Goal: Task Accomplishment & Management: Manage account settings

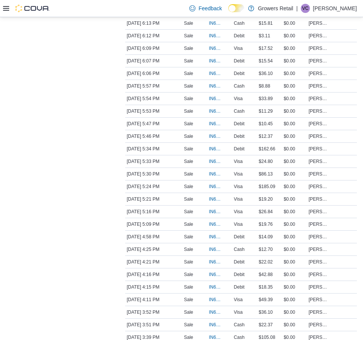
scroll to position [9, 0]
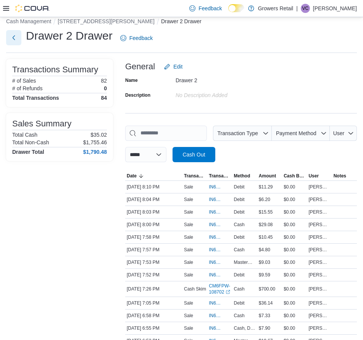
click at [16, 39] on button "Next" at bounding box center [13, 37] width 15 height 15
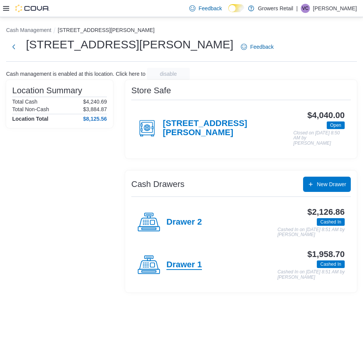
click at [178, 260] on h4 "Drawer 1" at bounding box center [183, 265] width 35 height 10
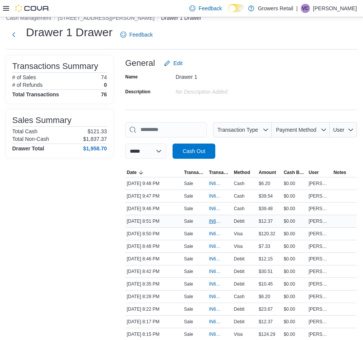
scroll to position [13, 0]
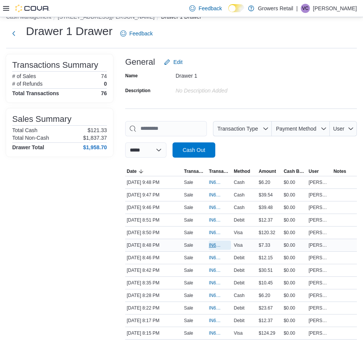
click at [214, 243] on span "IN6FPW-2030187" at bounding box center [216, 245] width 14 height 6
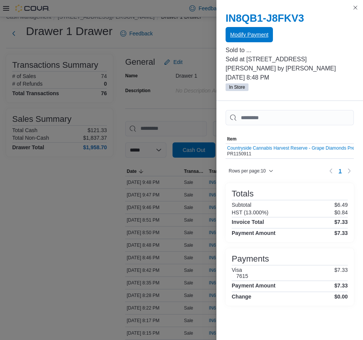
click at [258, 41] on span "Modify Payment" at bounding box center [249, 34] width 38 height 15
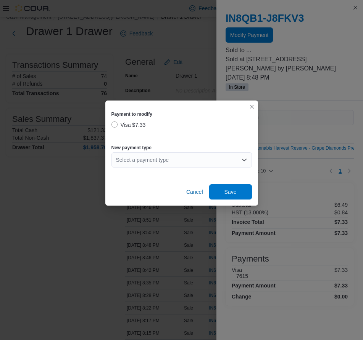
drag, startPoint x: 165, startPoint y: 157, endPoint x: 165, endPoint y: 164, distance: 7.3
click at [165, 157] on div "Select a payment type" at bounding box center [181, 159] width 140 height 15
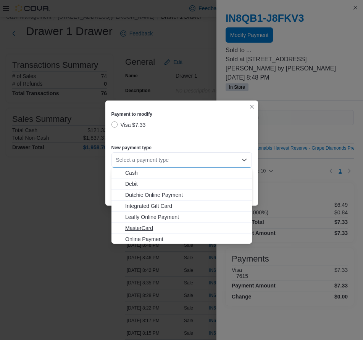
click at [159, 228] on span "MasterCard" at bounding box center [186, 229] width 122 height 8
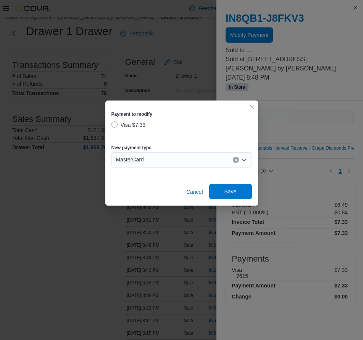
click at [222, 190] on span "Save" at bounding box center [230, 191] width 34 height 15
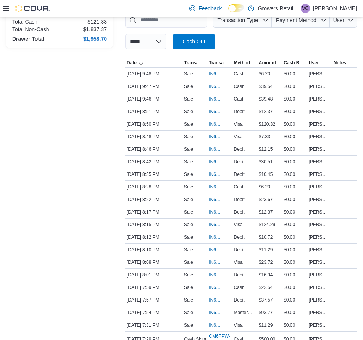
scroll to position [123, 0]
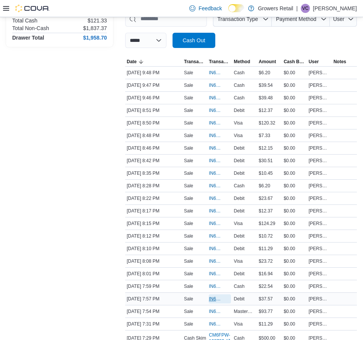
click at [213, 295] on span "IN6FPW-2030092" at bounding box center [220, 299] width 22 height 9
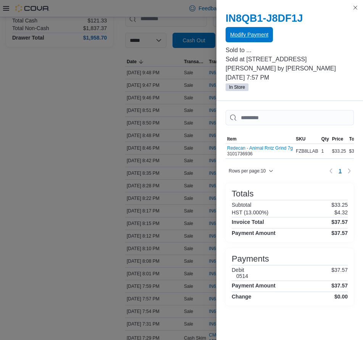
click at [240, 34] on span "Modify Payment" at bounding box center [249, 35] width 38 height 8
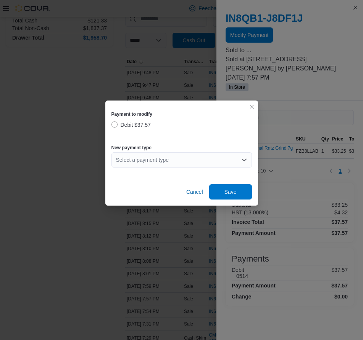
click at [152, 158] on div "Select a payment type" at bounding box center [181, 159] width 140 height 15
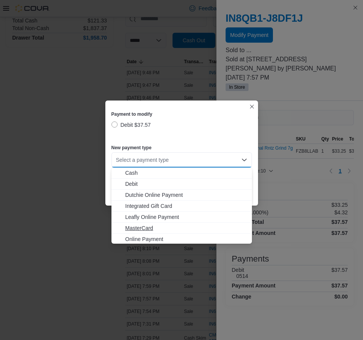
scroll to position [12, 0]
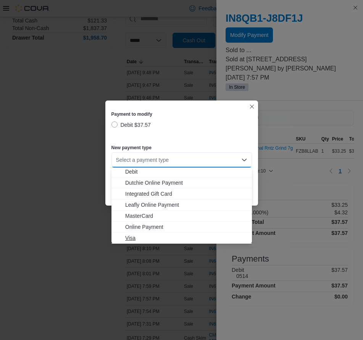
click at [142, 233] on button "Visa" at bounding box center [181, 238] width 140 height 11
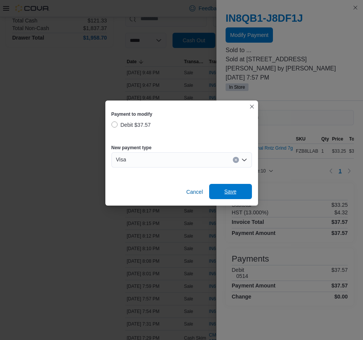
click at [221, 188] on span "Save" at bounding box center [230, 191] width 34 height 15
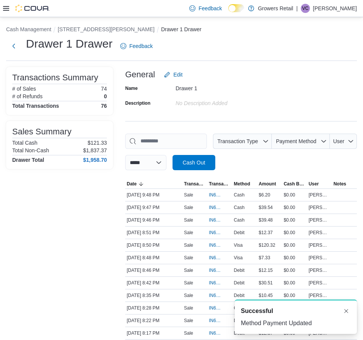
scroll to position [0, 0]
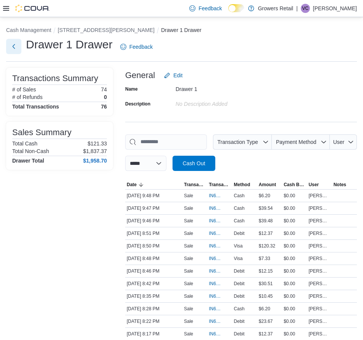
click at [11, 45] on button "Next" at bounding box center [13, 46] width 15 height 15
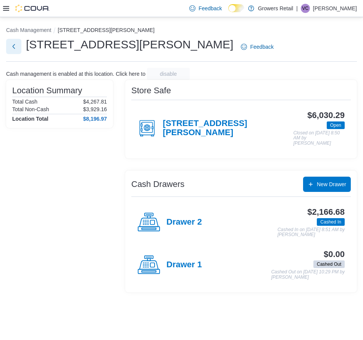
click at [14, 46] on button "Next" at bounding box center [13, 46] width 15 height 15
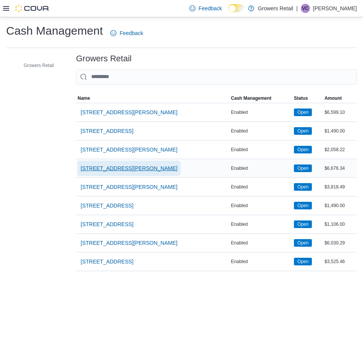
click at [114, 169] on span "[STREET_ADDRESS][PERSON_NAME]" at bounding box center [128, 169] width 97 height 8
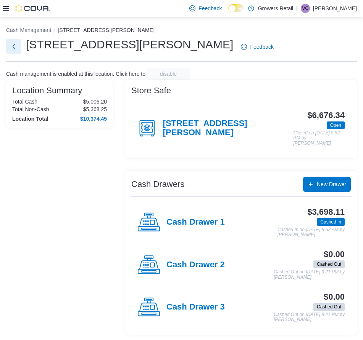
click at [17, 46] on button "Next" at bounding box center [13, 46] width 15 height 15
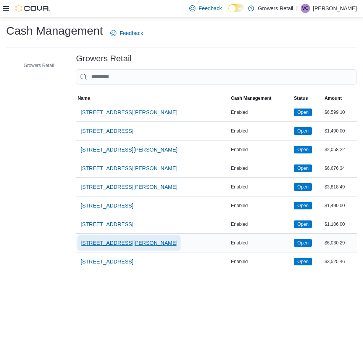
click at [116, 239] on span "[STREET_ADDRESS][PERSON_NAME]" at bounding box center [128, 243] width 97 height 8
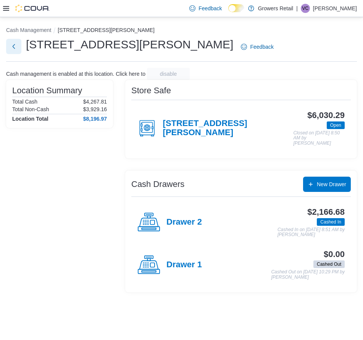
click at [18, 49] on button "Next" at bounding box center [13, 46] width 15 height 15
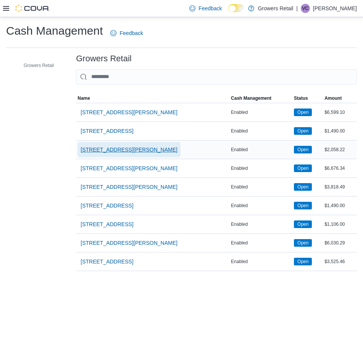
click at [127, 147] on span "[STREET_ADDRESS][PERSON_NAME]" at bounding box center [128, 150] width 97 height 8
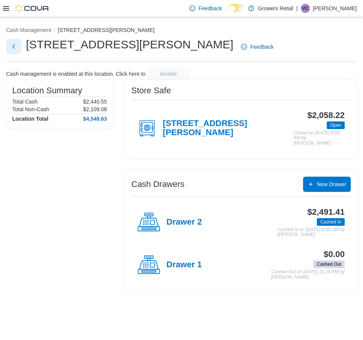
click at [10, 45] on button "Next" at bounding box center [13, 46] width 15 height 15
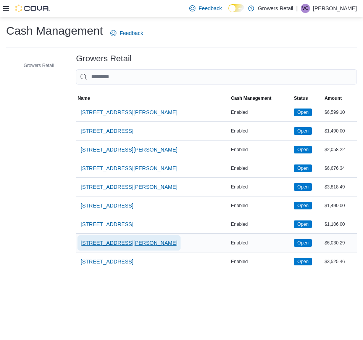
click at [119, 243] on span "[STREET_ADDRESS][PERSON_NAME]" at bounding box center [128, 243] width 97 height 8
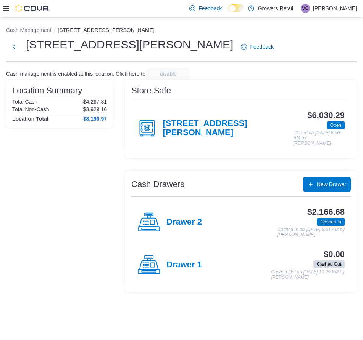
click at [332, 9] on p "[PERSON_NAME]" at bounding box center [335, 8] width 44 height 9
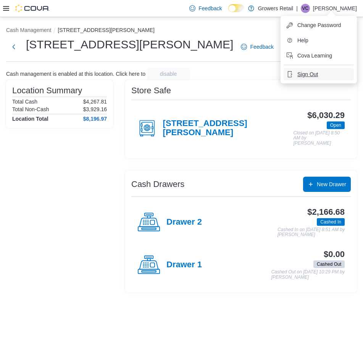
click at [309, 75] on span "Sign Out" at bounding box center [307, 75] width 21 height 8
